Goal: Information Seeking & Learning: Find specific fact

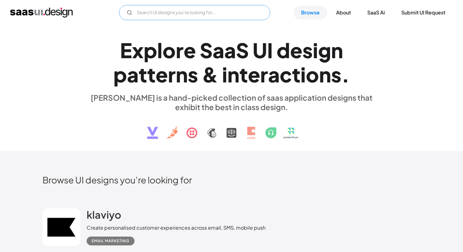
click at [197, 16] on input "Email Form" at bounding box center [194, 12] width 151 height 15
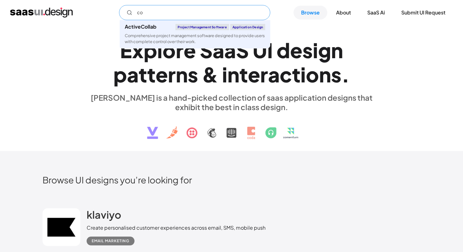
type input "c"
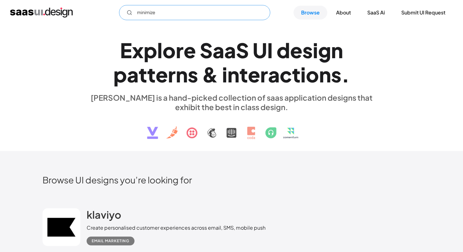
type input "minimize"
click at [224, 2] on div "minimize Not found ! Thank you! Your submission has been received! Oops! Someth…" at bounding box center [231, 12] width 463 height 25
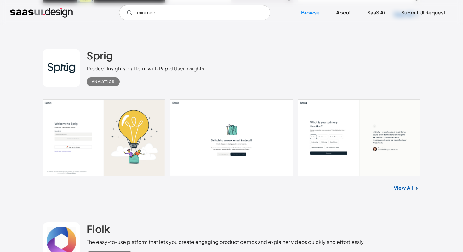
scroll to position [343, 0]
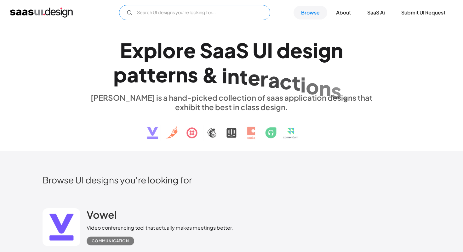
click at [210, 13] on input "Email Form" at bounding box center [194, 12] width 151 height 15
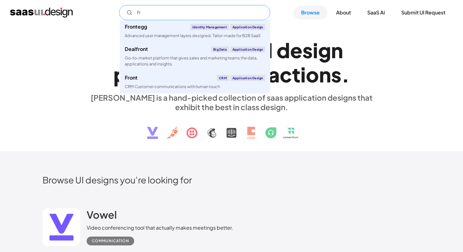
type input "f"
